Goal: Task Accomplishment & Management: Complete application form

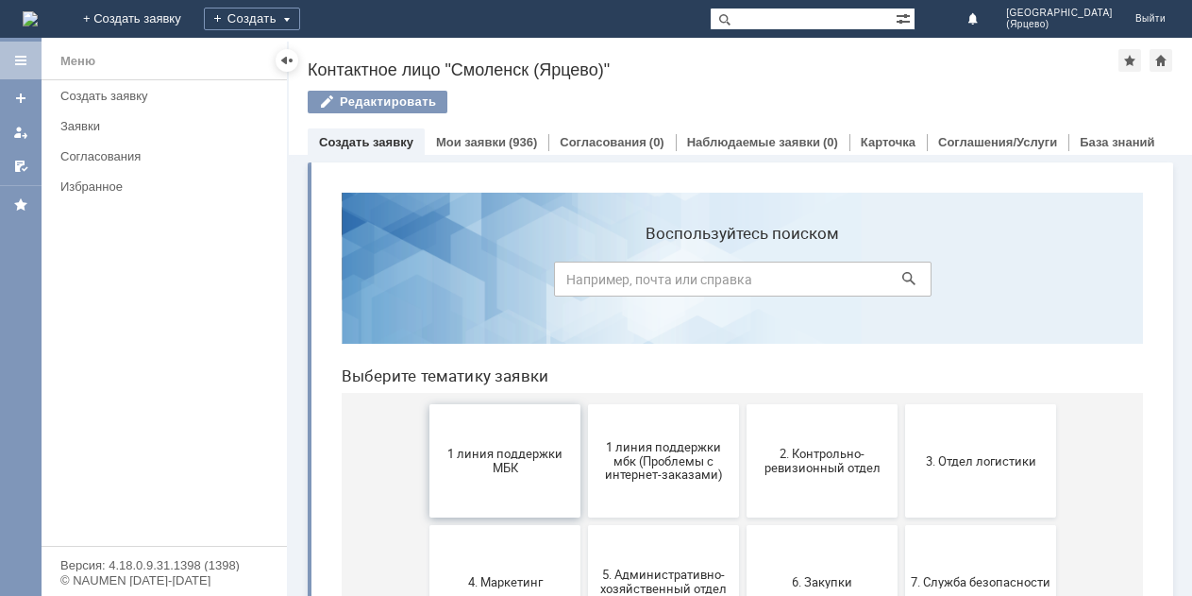
click at [535, 452] on span "1 линия поддержки МБК" at bounding box center [505, 461] width 140 height 28
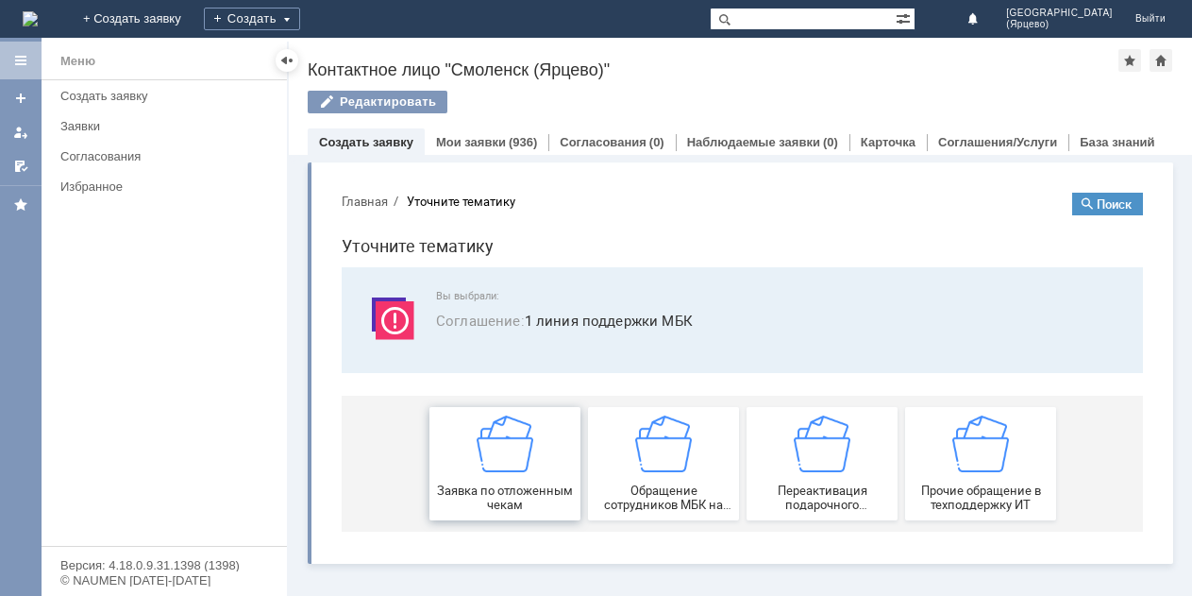
click at [525, 447] on img at bounding box center [505, 443] width 57 height 57
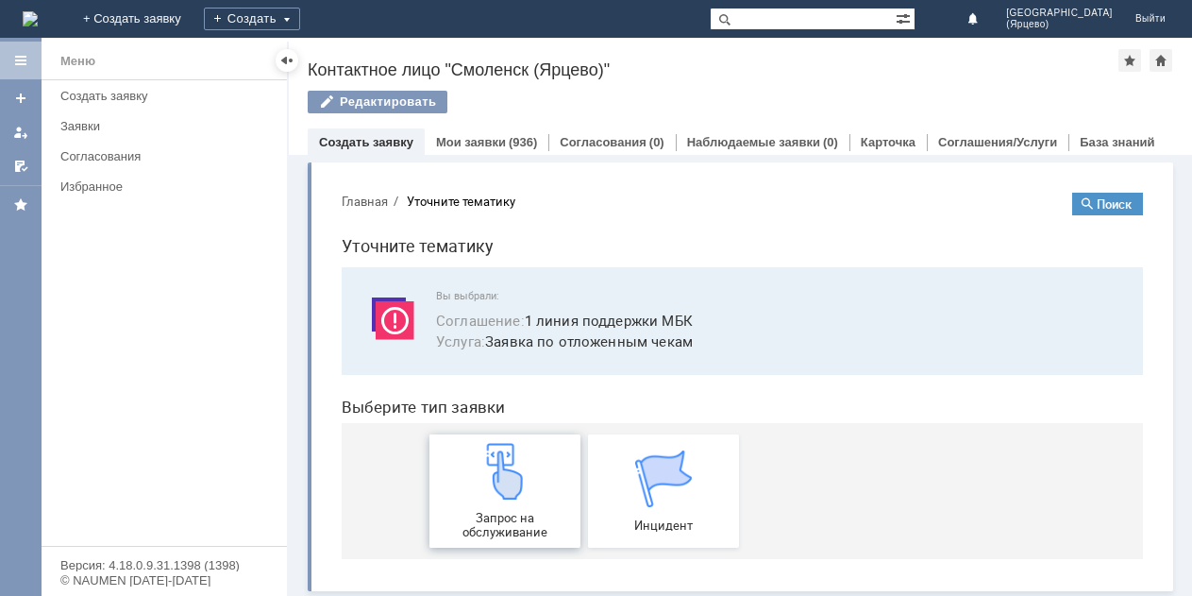
click at [523, 475] on img at bounding box center [505, 471] width 57 height 57
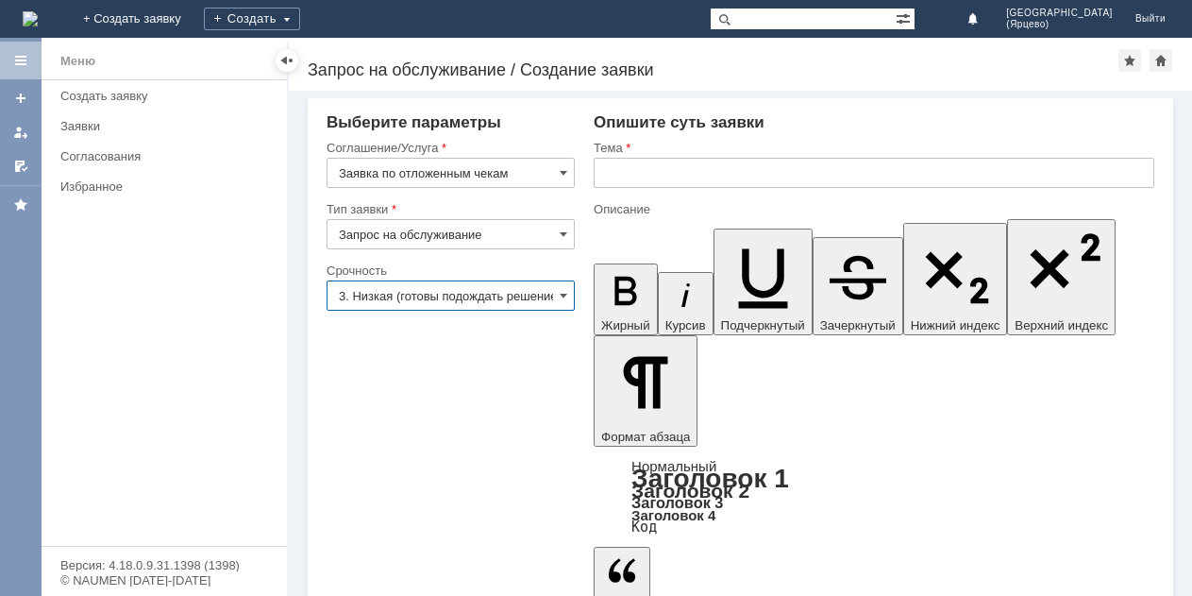
click at [502, 291] on input "3. Низкая (готовы подождать решение)" at bounding box center [451, 295] width 248 height 30
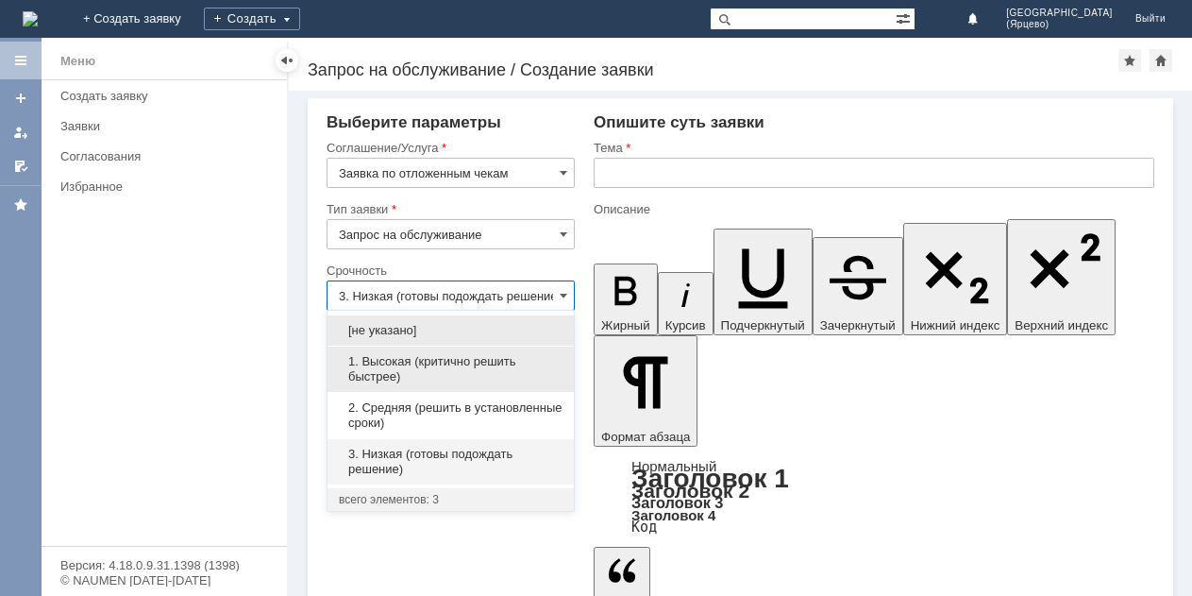
click at [479, 357] on span "1. Высокая (критично решить быстрее)" at bounding box center [451, 369] width 224 height 30
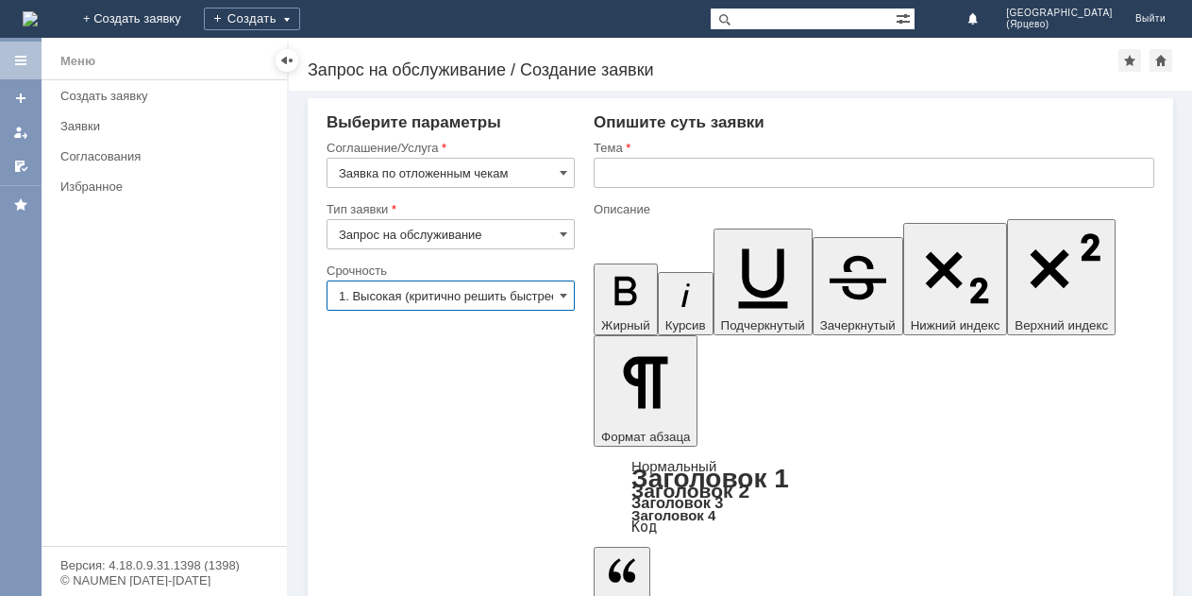
type input "1. Высокая (критично решить быстрее)"
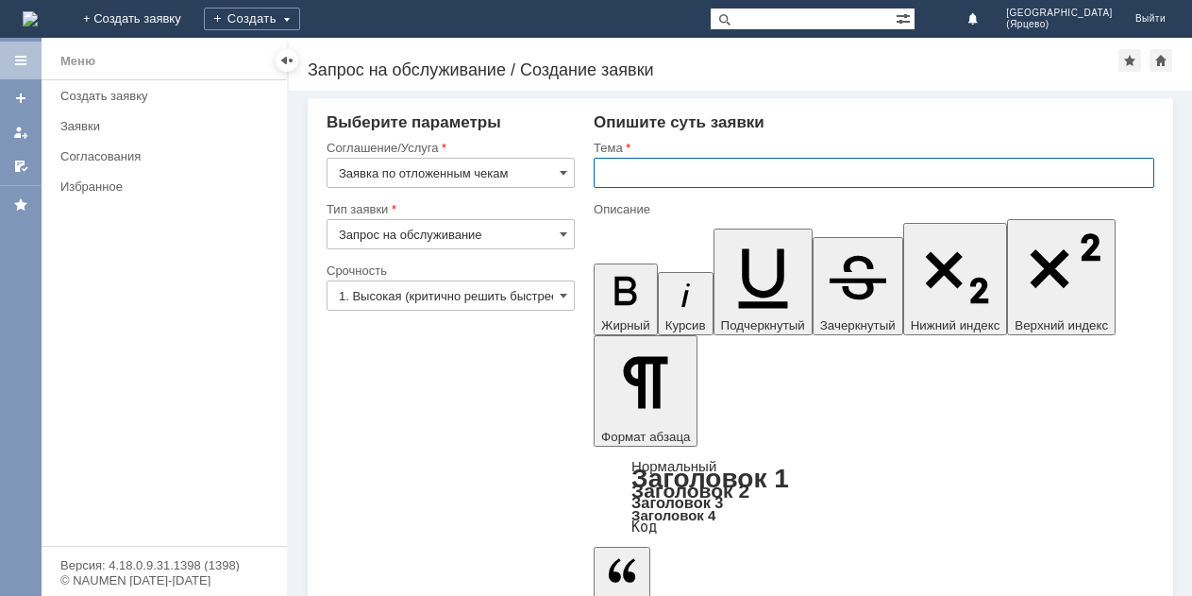
click at [715, 172] on input "text" at bounding box center [874, 173] width 561 height 30
type input "Просьба удалить отложенный чек"
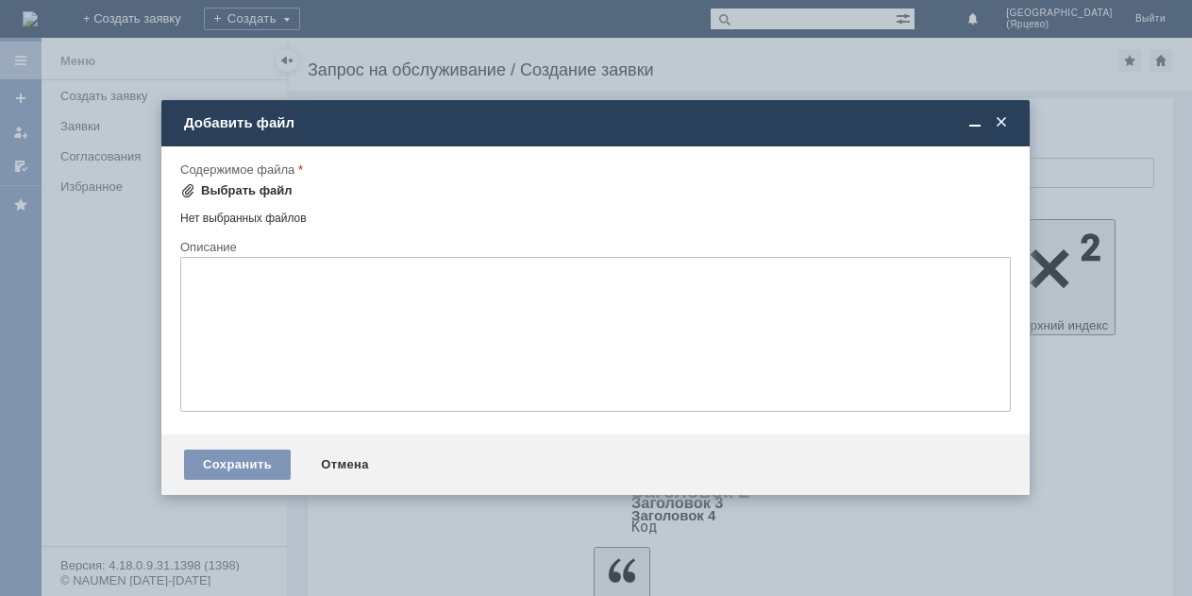
click at [269, 191] on div "Выбрать файл" at bounding box center [247, 190] width 92 height 15
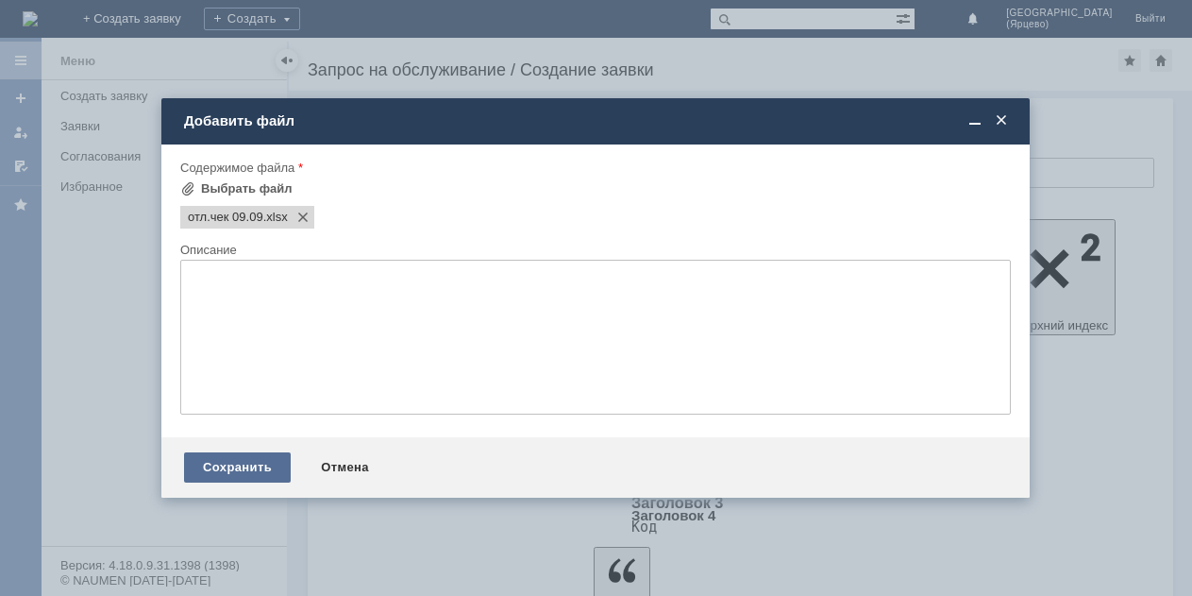
click at [275, 460] on div "Сохранить" at bounding box center [237, 467] width 107 height 30
